Goal: Information Seeking & Learning: Learn about a topic

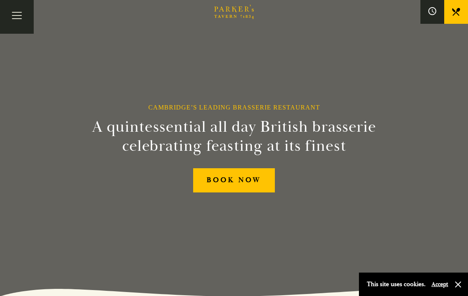
click at [18, 18] on button "Toggle navigation" at bounding box center [17, 17] width 34 height 34
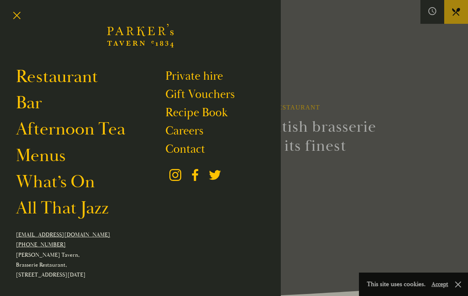
click at [41, 214] on link "All That Jazz" at bounding box center [62, 208] width 93 height 22
click at [33, 80] on link "Restaurant" at bounding box center [57, 77] width 82 height 22
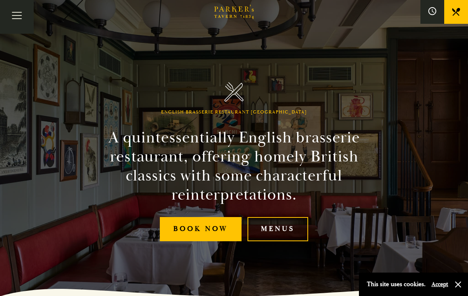
click at [271, 232] on link "Menus" at bounding box center [277, 229] width 61 height 24
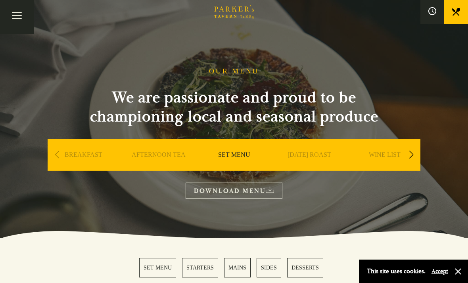
click at [80, 155] on link "BREAKFAST" at bounding box center [84, 167] width 38 height 32
